Goal: Find specific page/section: Find specific page/section

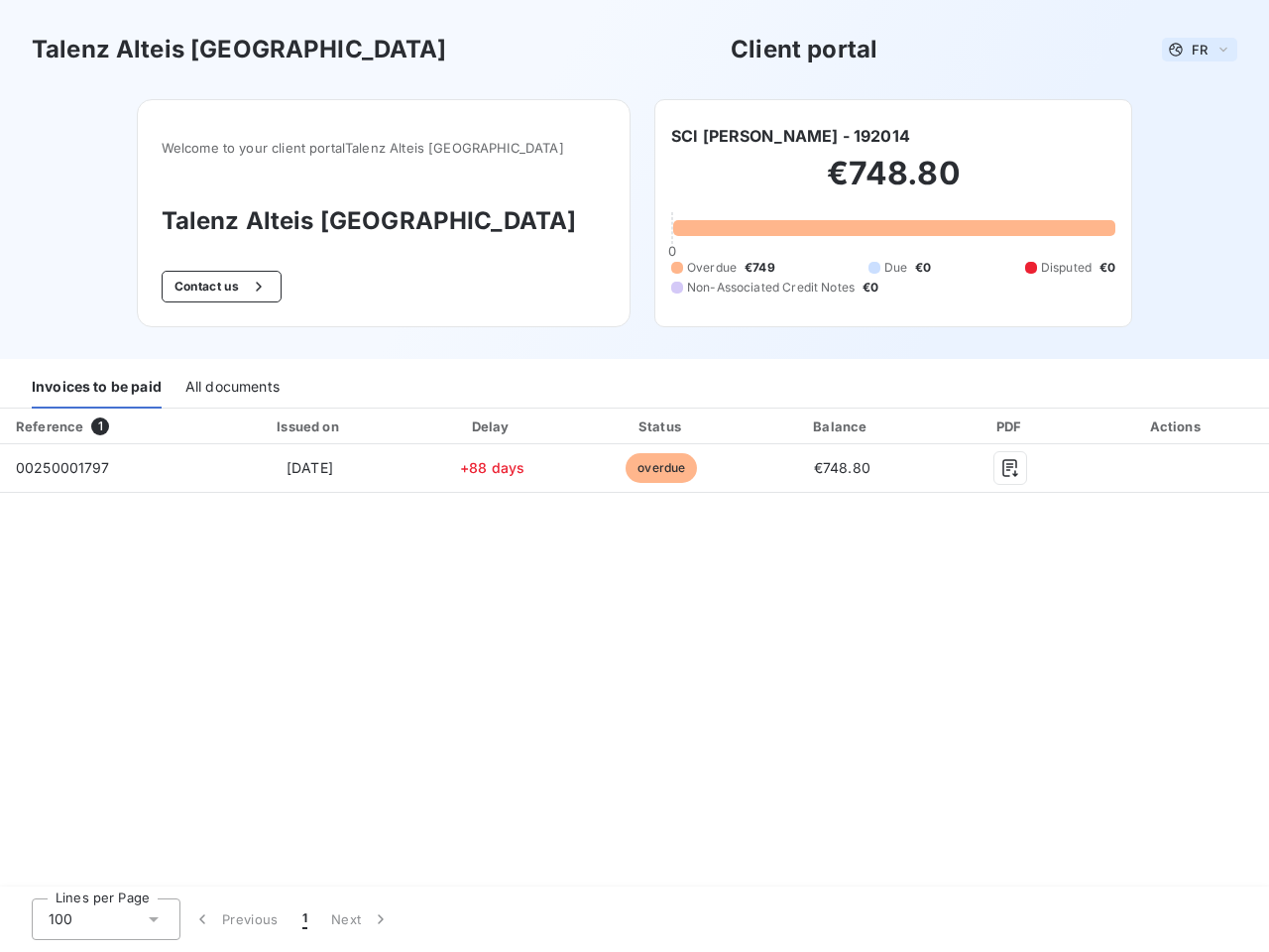
click at [1199, 50] on span "FR" at bounding box center [1199, 50] width 16 height 16
click at [264, 286] on button "Contact us" at bounding box center [222, 286] width 120 height 32
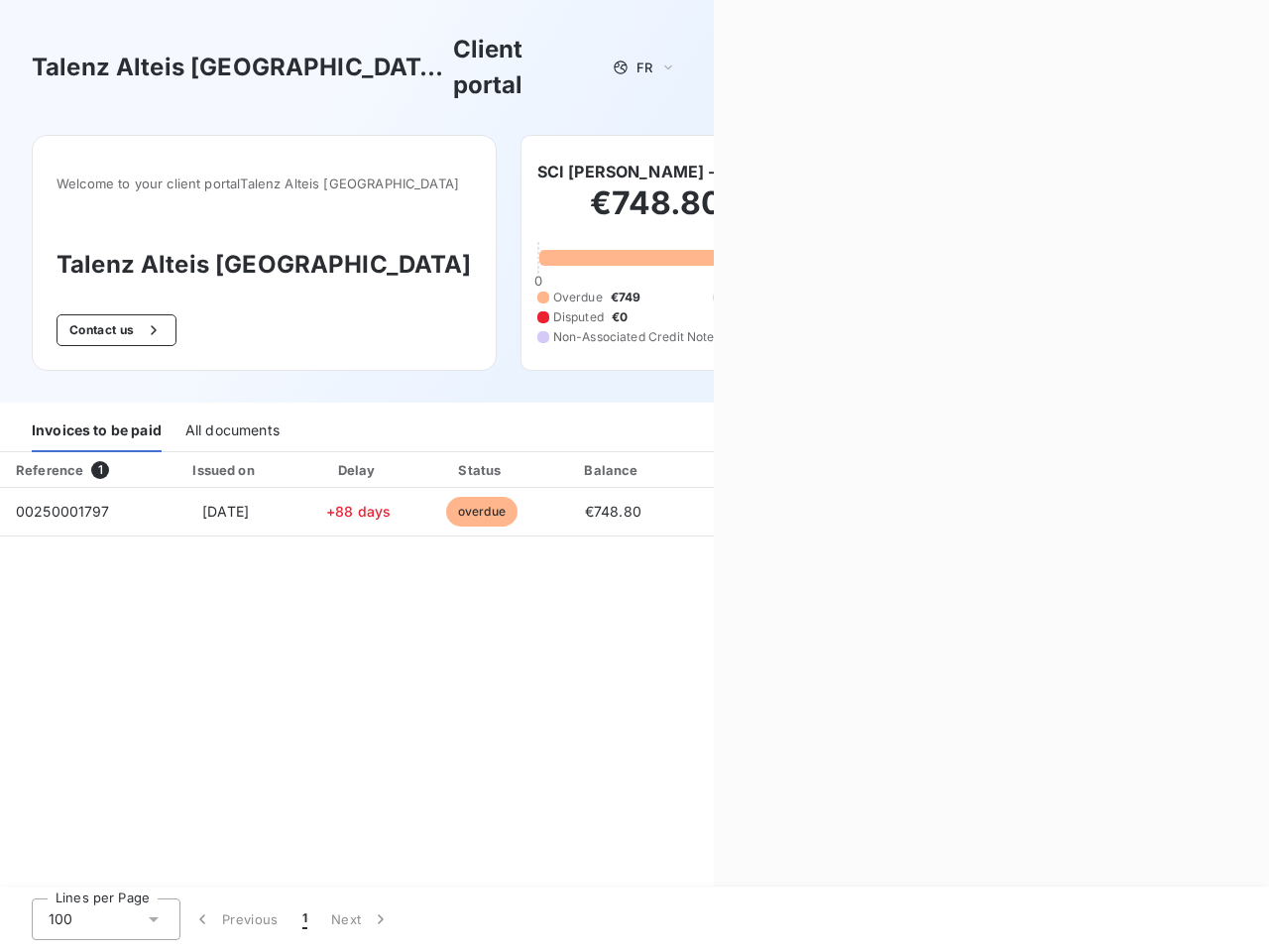
click at [754, 136] on div "Contact us Fill out the form below, and a member of our team will get back to y…" at bounding box center [991, 476] width 555 height 952
click at [96, 410] on div "Invoices to be paid" at bounding box center [96, 431] width 130 height 42
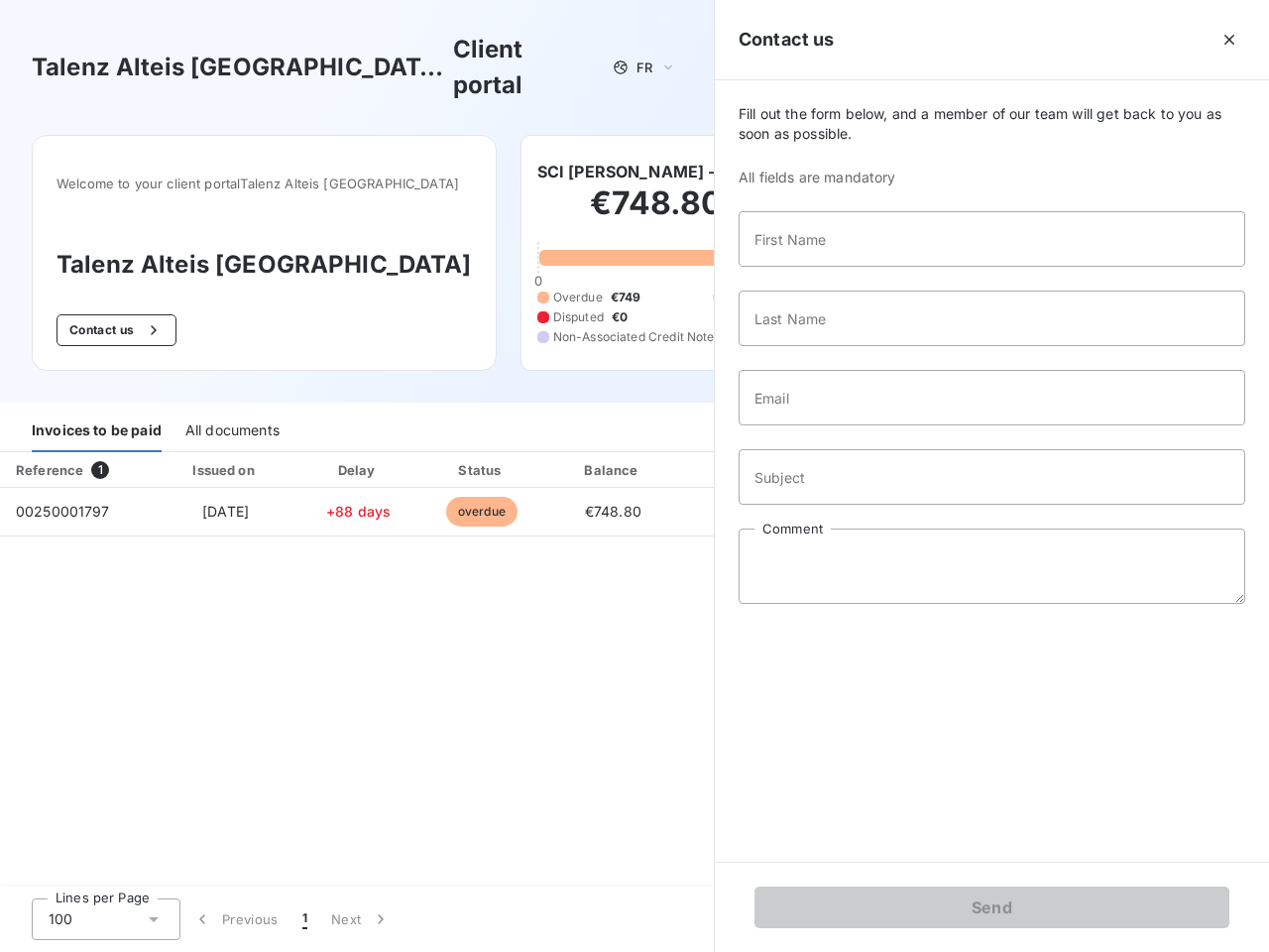
click at [231, 410] on div "All documents" at bounding box center [233, 431] width 94 height 42
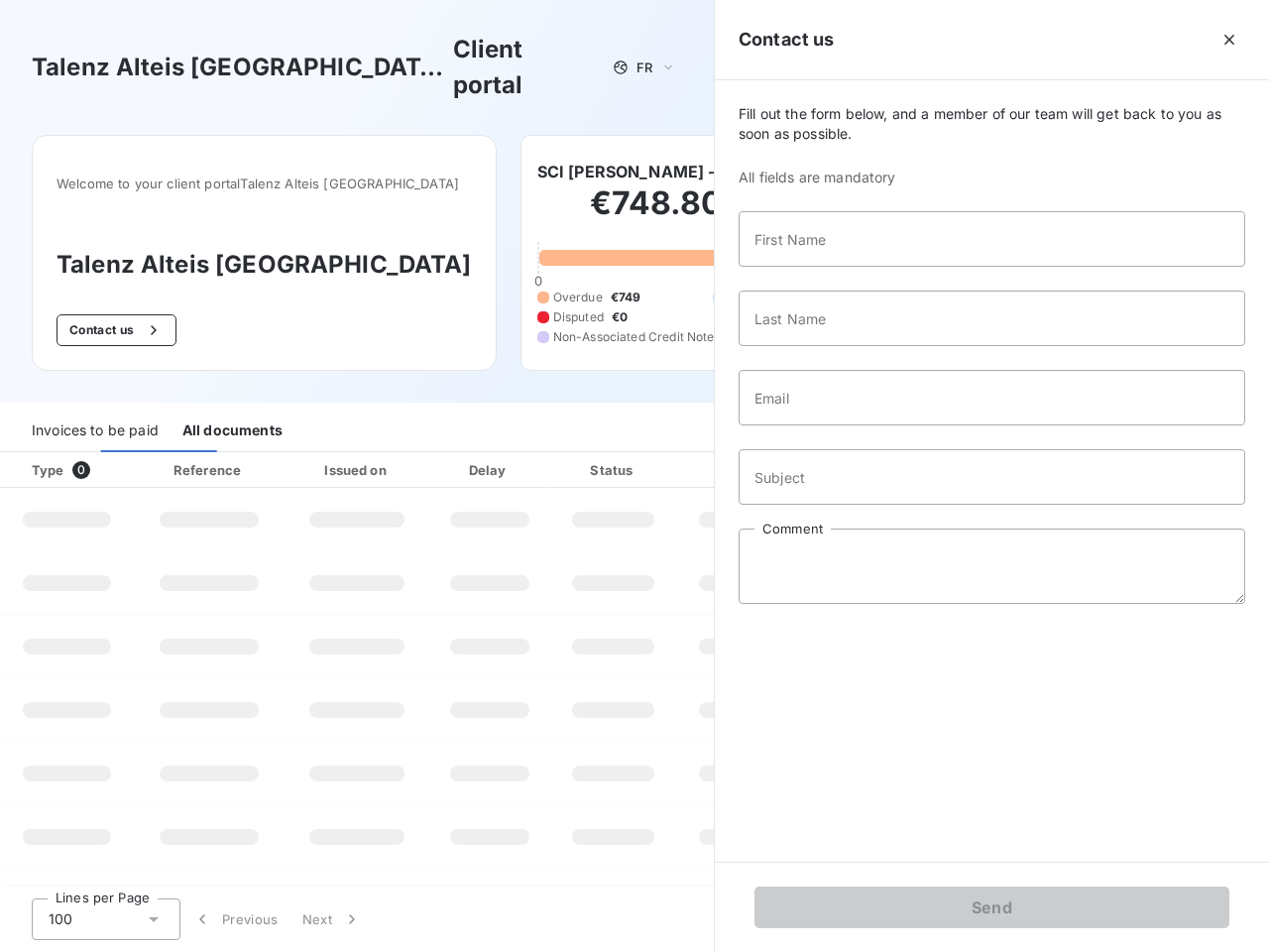
click at [104, 452] on th "Type 0" at bounding box center [67, 470] width 134 height 36
click at [308, 452] on th "Issued on" at bounding box center [357, 470] width 145 height 36
click at [492, 452] on th "Delay" at bounding box center [490, 470] width 121 height 36
click at [661, 452] on th "Status" at bounding box center [613, 470] width 126 height 36
click at [842, 426] on div "Fill out the form below, and a member of our team will get back to you as soon …" at bounding box center [992, 471] width 555 height 781
